Goal: Information Seeking & Learning: Learn about a topic

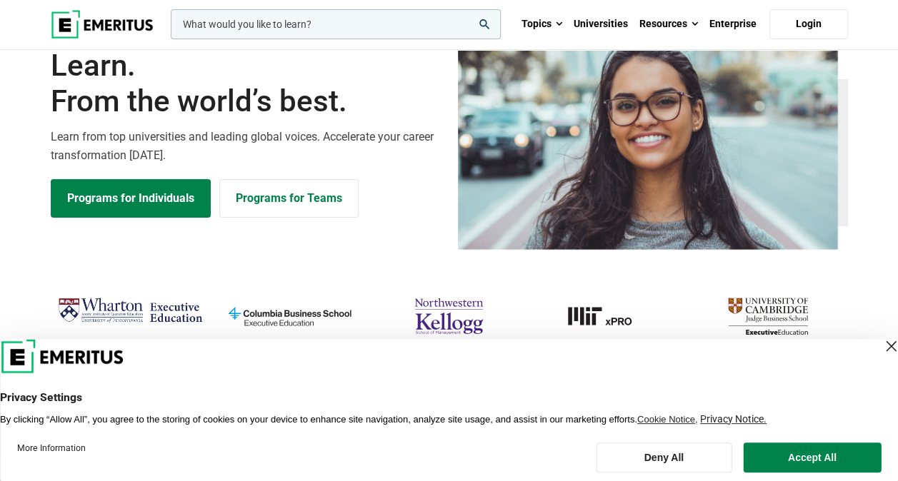
scroll to position [71, 0]
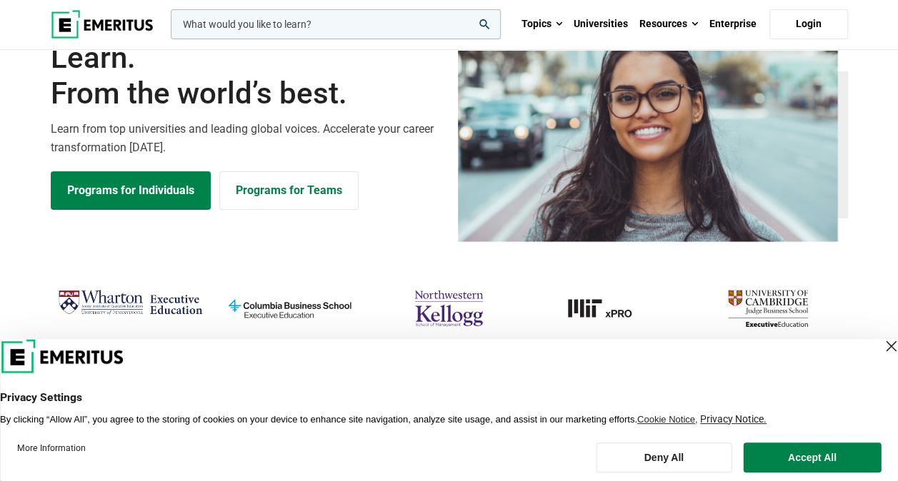
drag, startPoint x: 881, startPoint y: 334, endPoint x: 854, endPoint y: 357, distance: 34.9
click at [723, 357] on header "Privacy Settings By clicking “Allow All”, you agree to the storing of cookies o…" at bounding box center [449, 382] width 898 height 86
drag, startPoint x: 854, startPoint y: 357, endPoint x: 553, endPoint y: 276, distance: 312.3
click at [553, 276] on div "View all universities" at bounding box center [448, 354] width 915 height 225
click at [723, 353] on header "Privacy Settings By clicking “Allow All”, you agree to the storing of cookies o…" at bounding box center [449, 382] width 898 height 86
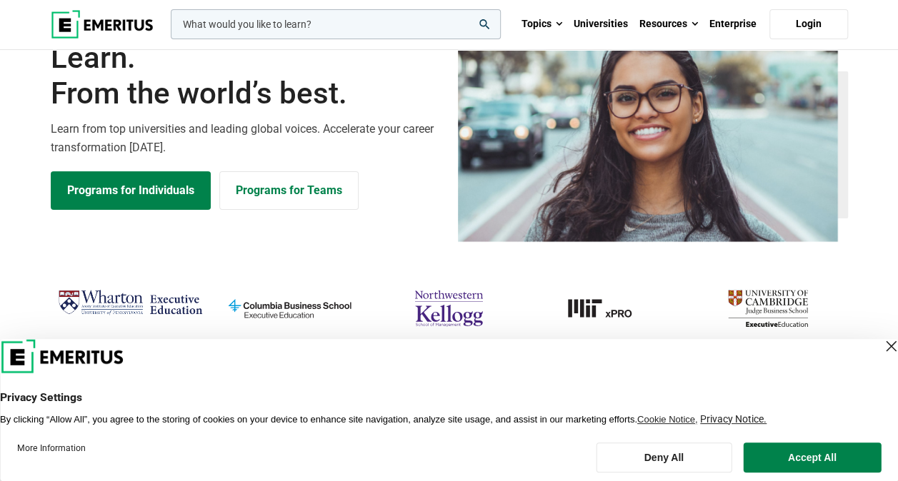
click at [723, 354] on div "Close Layer" at bounding box center [891, 346] width 20 height 20
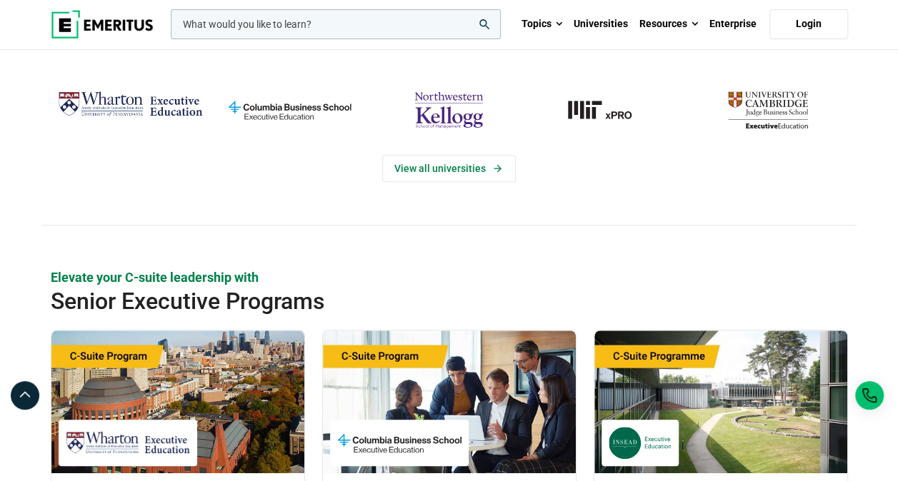
scroll to position [265, 0]
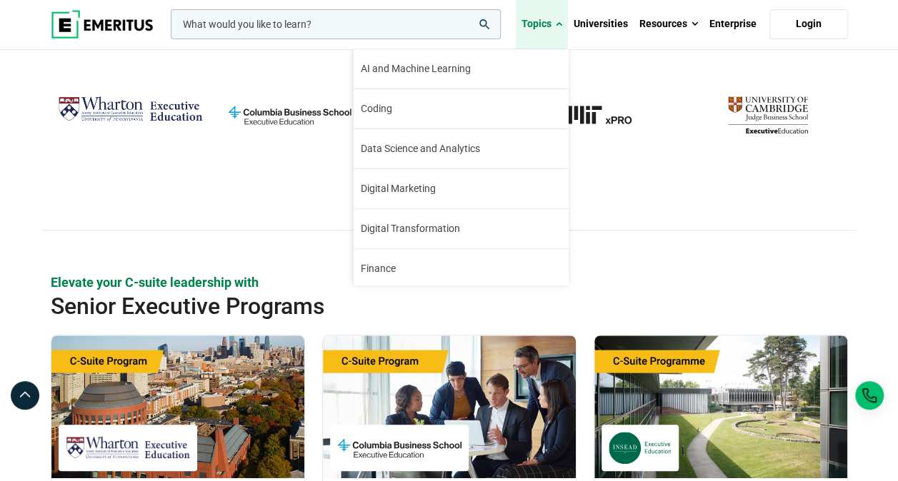
click at [554, 19] on link "Topics" at bounding box center [542, 24] width 52 height 50
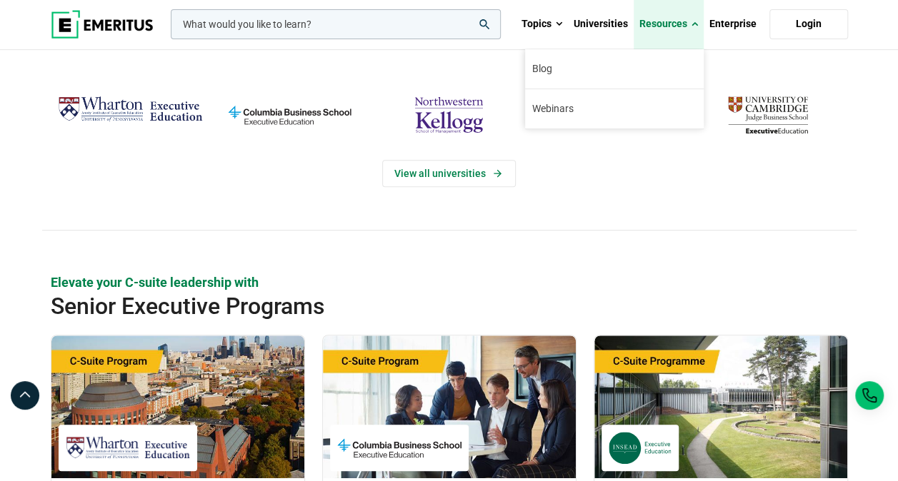
click at [670, 16] on link "Resources" at bounding box center [669, 24] width 70 height 50
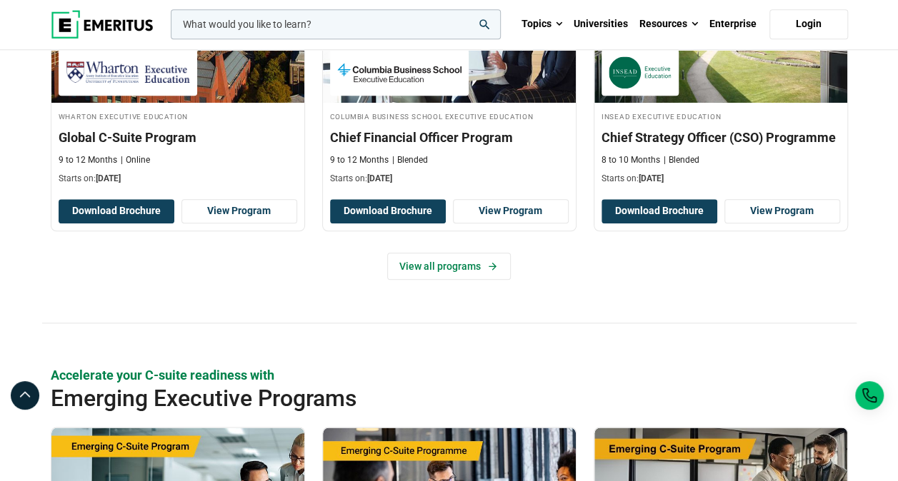
scroll to position [641, 0]
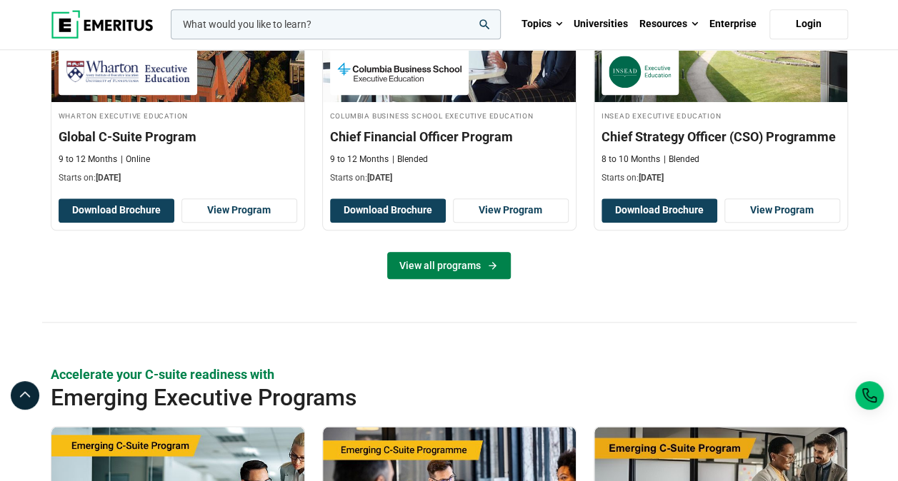
click at [456, 276] on link "View all programs" at bounding box center [449, 265] width 124 height 27
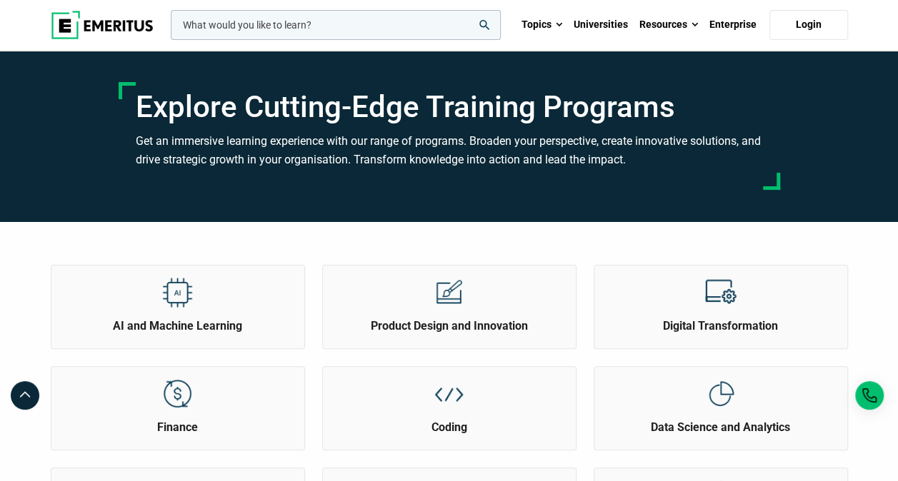
click at [260, 26] on input "woocommerce-product-search-field-0" at bounding box center [336, 25] width 330 height 30
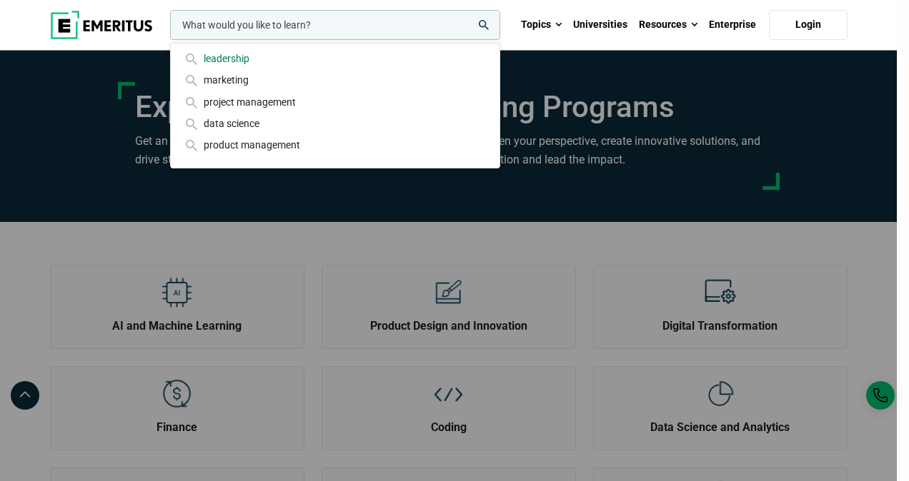
click at [266, 59] on div "leadership" at bounding box center [335, 59] width 306 height 16
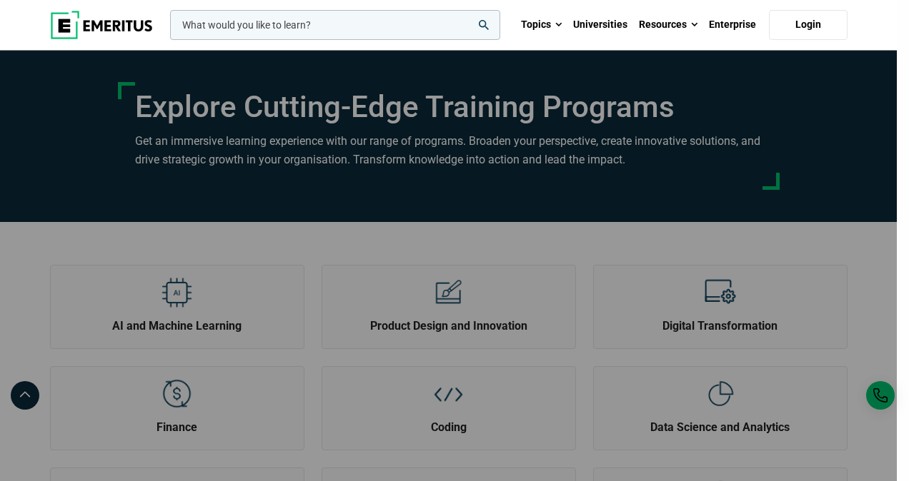
click at [289, 31] on input "woocommerce-product-search-field-0" at bounding box center [335, 25] width 330 height 30
click at [167, 29] on button "search" at bounding box center [167, 29] width 0 height 0
type input "s"
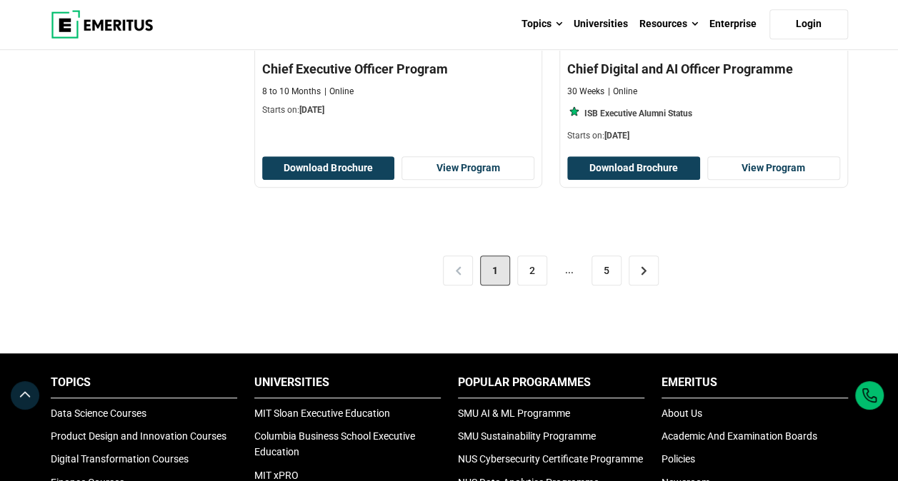
scroll to position [3052, 0]
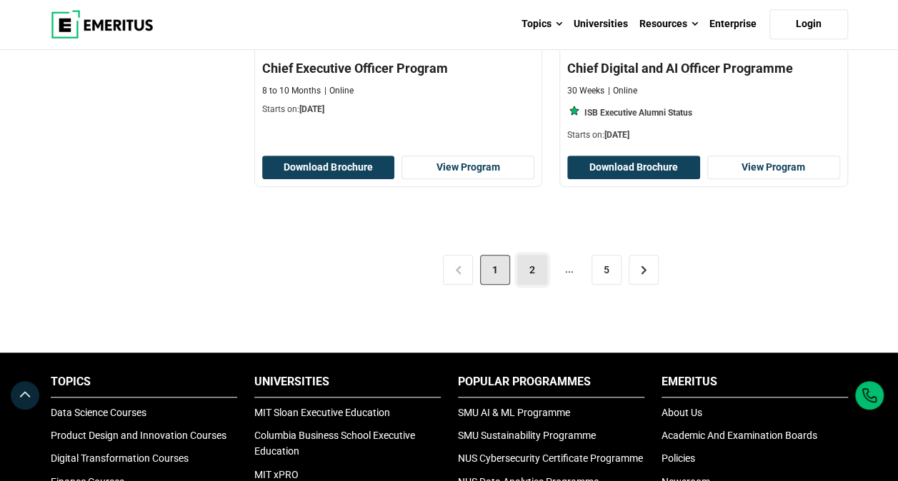
click at [533, 261] on link "2" at bounding box center [532, 270] width 30 height 30
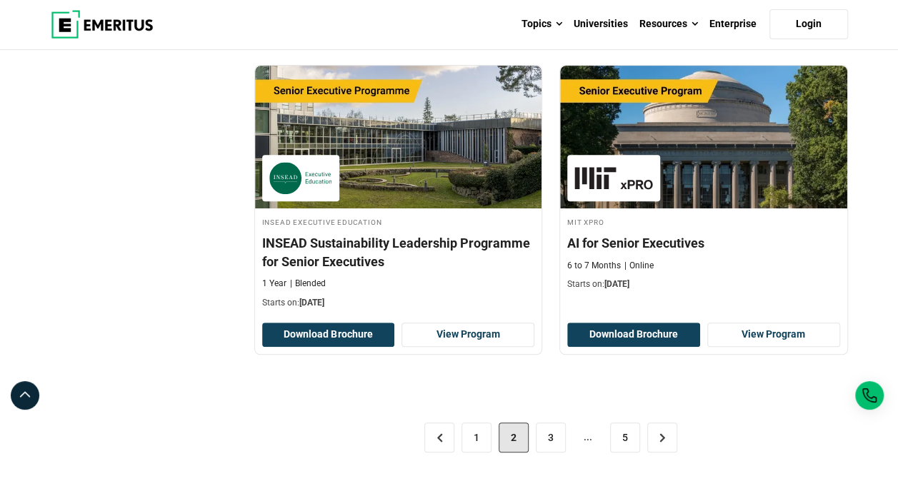
scroll to position [2946, 0]
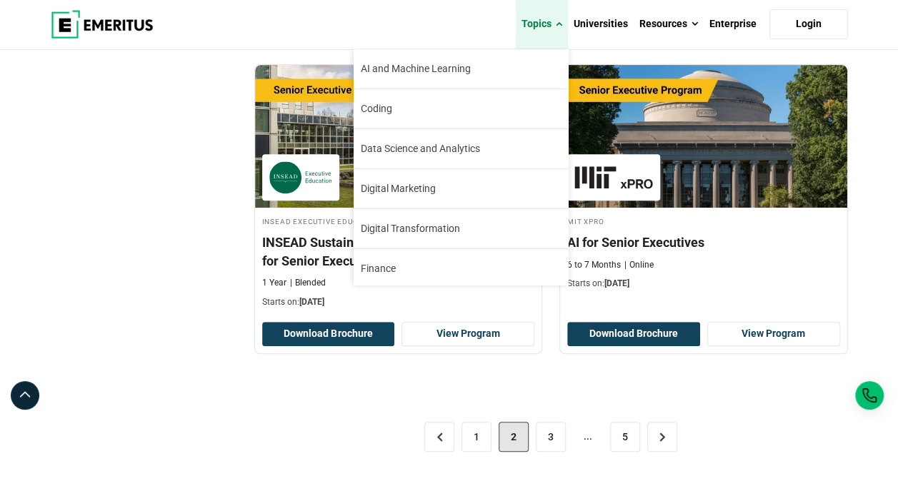
click at [539, 7] on link "Topics" at bounding box center [542, 24] width 52 height 50
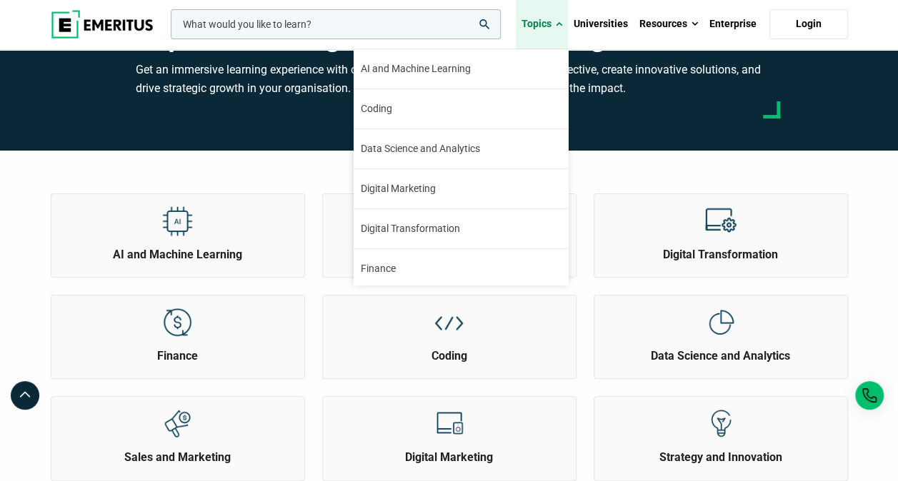
click at [534, 14] on link "Topics" at bounding box center [542, 24] width 52 height 50
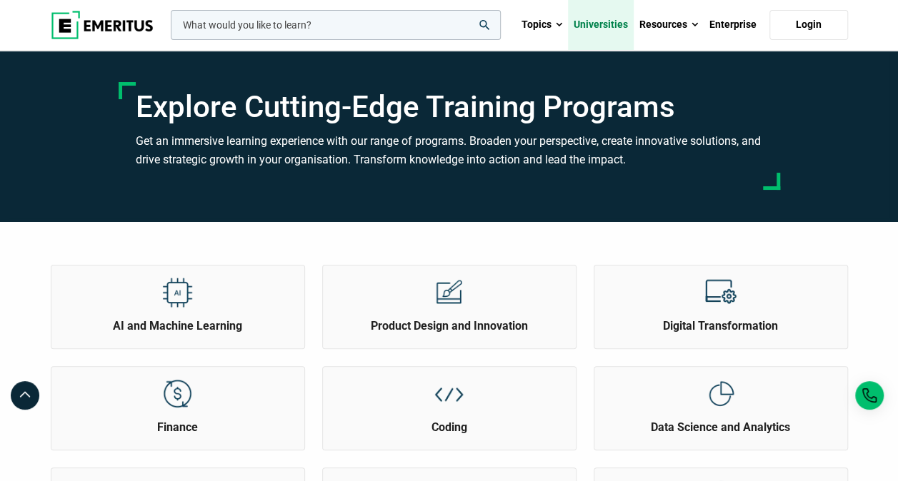
click at [571, 19] on link "Universities" at bounding box center [601, 25] width 66 height 50
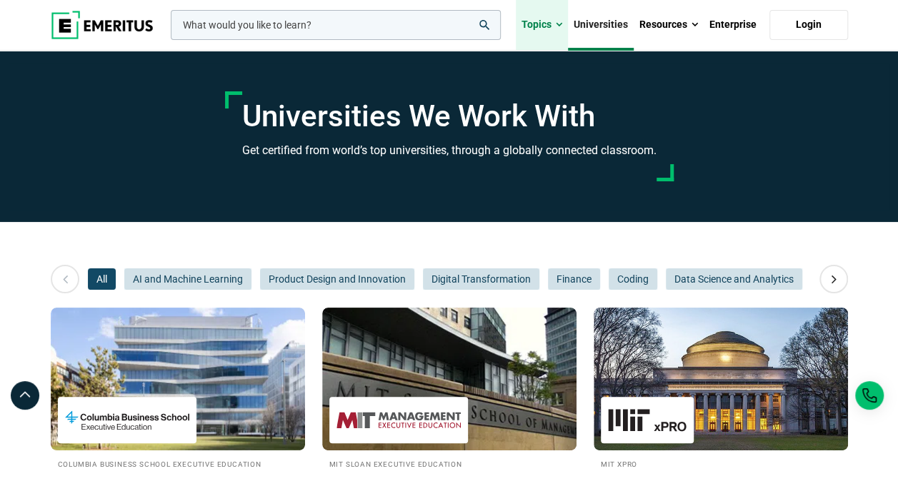
click at [557, 27] on span at bounding box center [559, 25] width 6 height 14
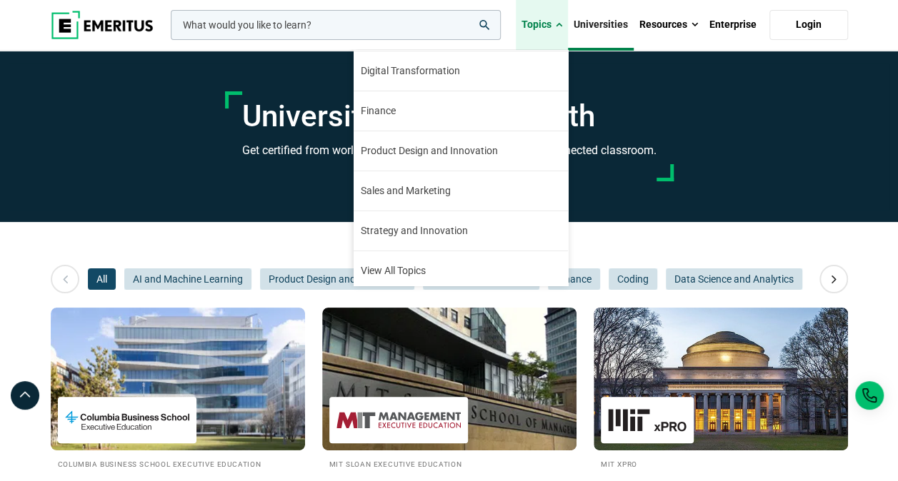
scroll to position [161, 0]
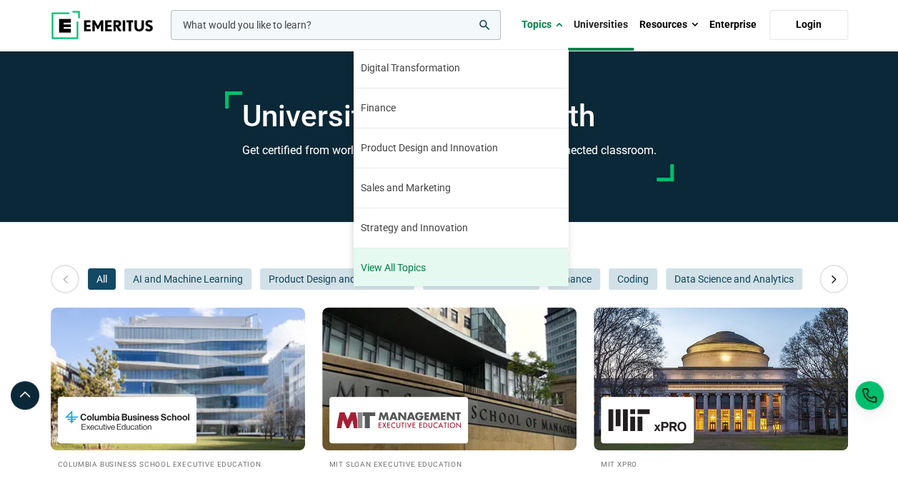
click at [442, 252] on link "View All Topics" at bounding box center [461, 268] width 214 height 39
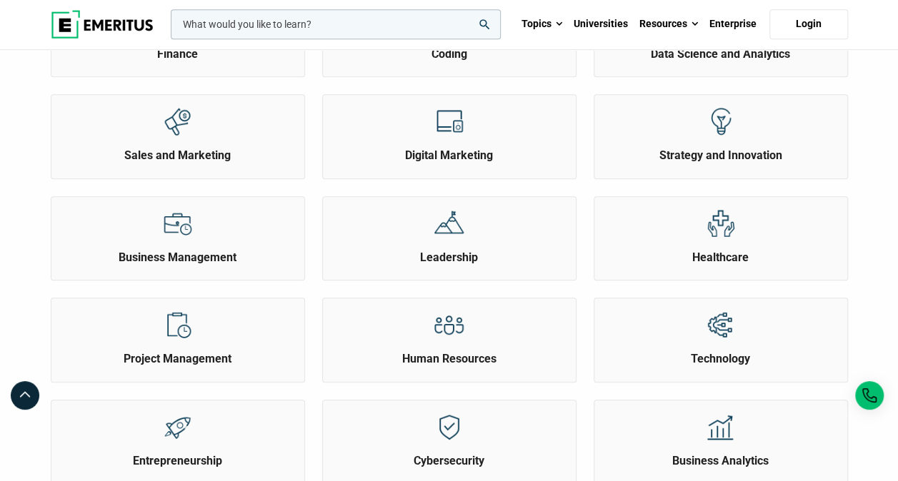
scroll to position [393, 0]
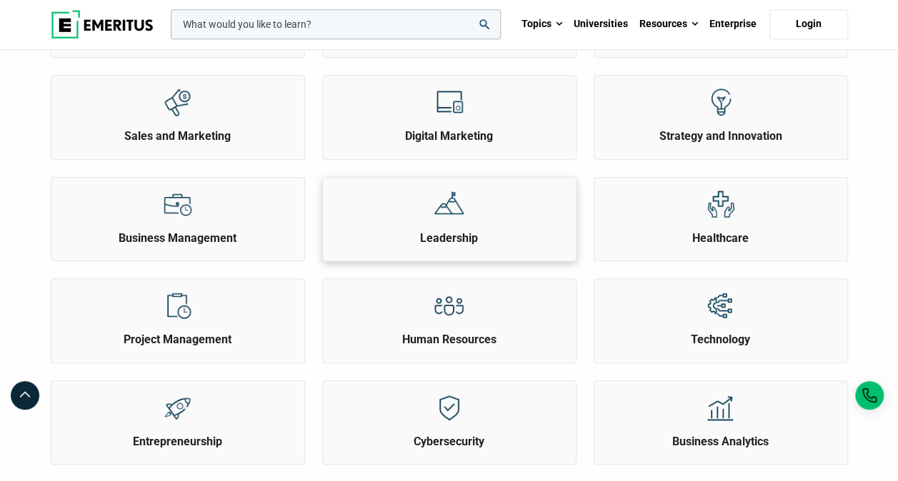
click at [455, 234] on h2 "Leadership" at bounding box center [449, 239] width 246 height 16
